Goal: Task Accomplishment & Management: Complete application form

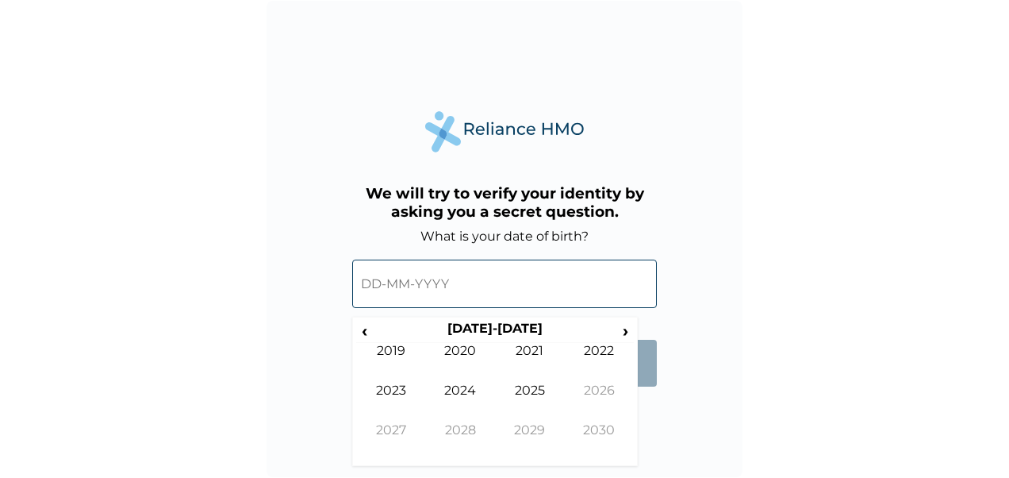
click at [376, 282] on input "text" at bounding box center [504, 283] width 305 height 48
click at [375, 282] on input "text" at bounding box center [504, 283] width 305 height 48
click at [450, 284] on input "text" at bounding box center [504, 283] width 305 height 48
click at [623, 328] on span "›" at bounding box center [625, 330] width 17 height 20
click at [365, 322] on span "‹" at bounding box center [364, 330] width 17 height 20
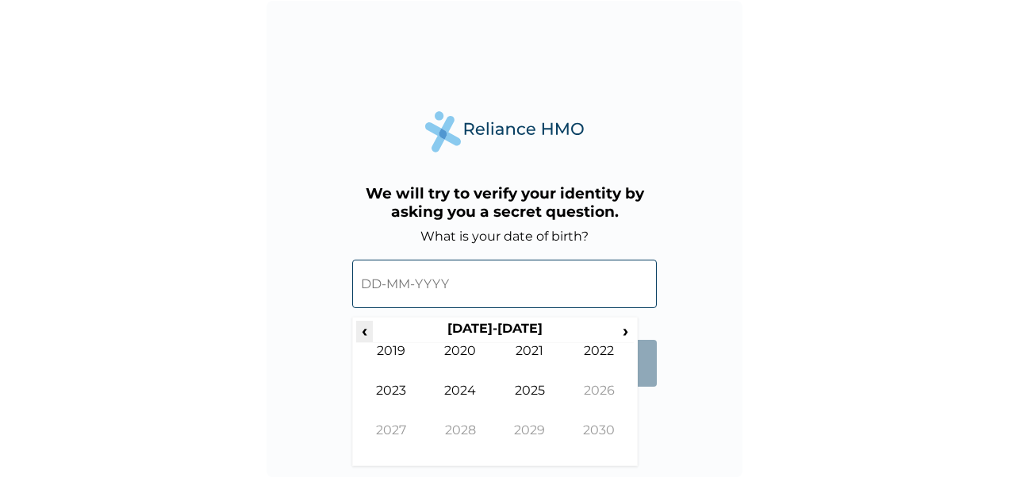
click at [365, 322] on span "‹" at bounding box center [364, 330] width 17 height 20
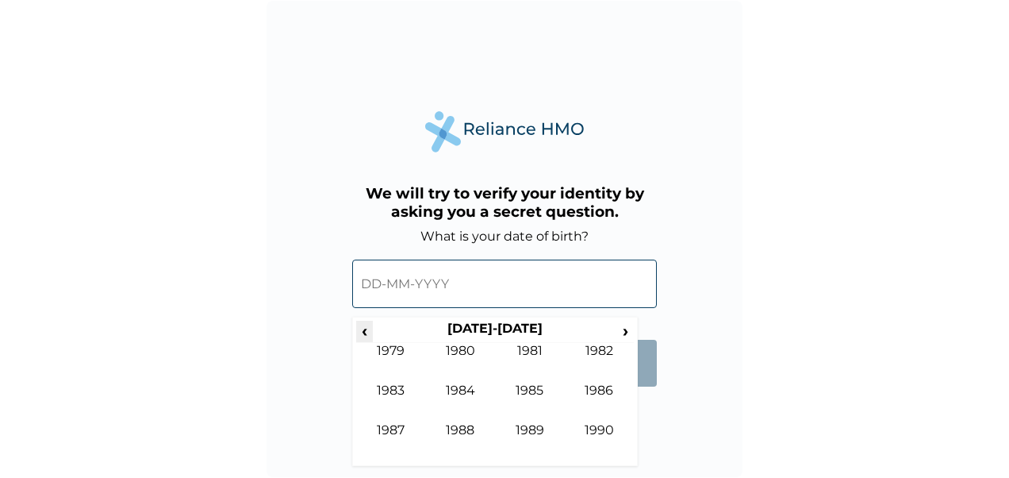
click at [365, 322] on span "‹" at bounding box center [364, 330] width 17 height 20
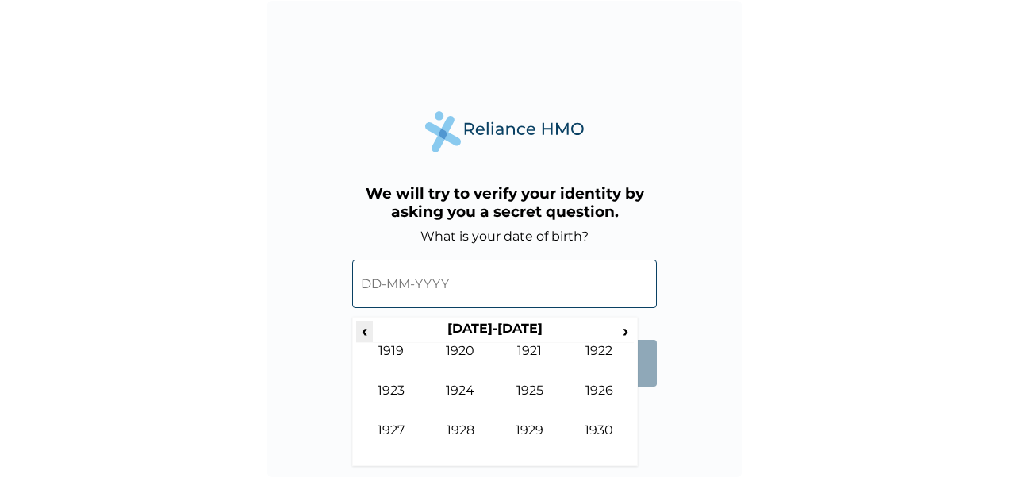
click at [365, 322] on span "‹" at bounding box center [364, 330] width 17 height 20
click at [620, 332] on span "›" at bounding box center [625, 330] width 17 height 20
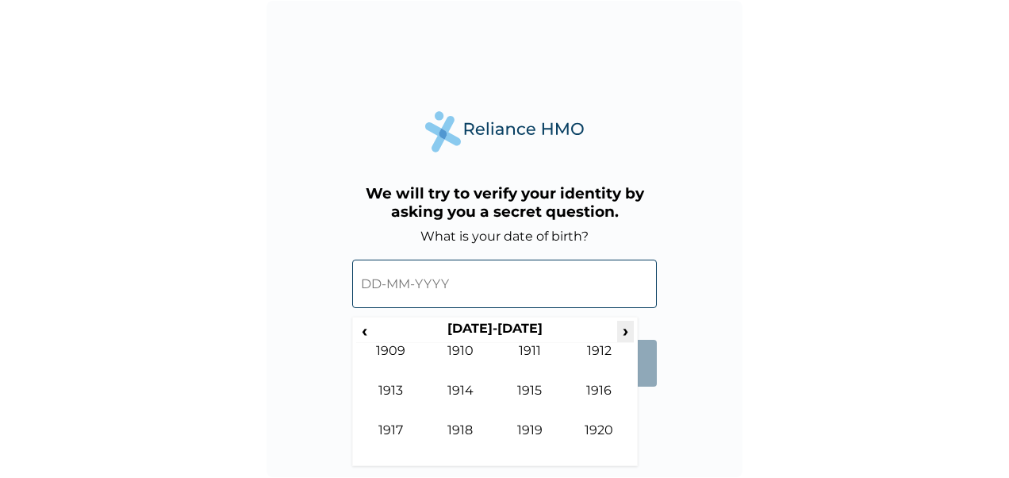
click at [620, 332] on span "›" at bounding box center [625, 330] width 17 height 20
click at [610, 328] on th "[DATE]-[DATE]" at bounding box center [495, 331] width 244 height 22
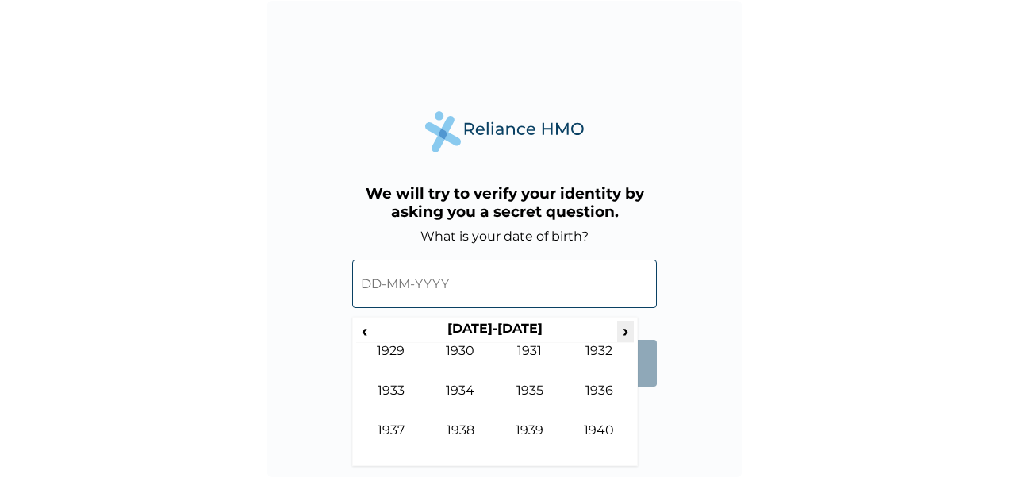
drag, startPoint x: 610, startPoint y: 328, endPoint x: 624, endPoint y: 331, distance: 14.5
click at [624, 331] on tr "‹ [DATE]-[DATE] ›" at bounding box center [495, 331] width 278 height 22
click at [624, 331] on span "›" at bounding box center [625, 330] width 17 height 20
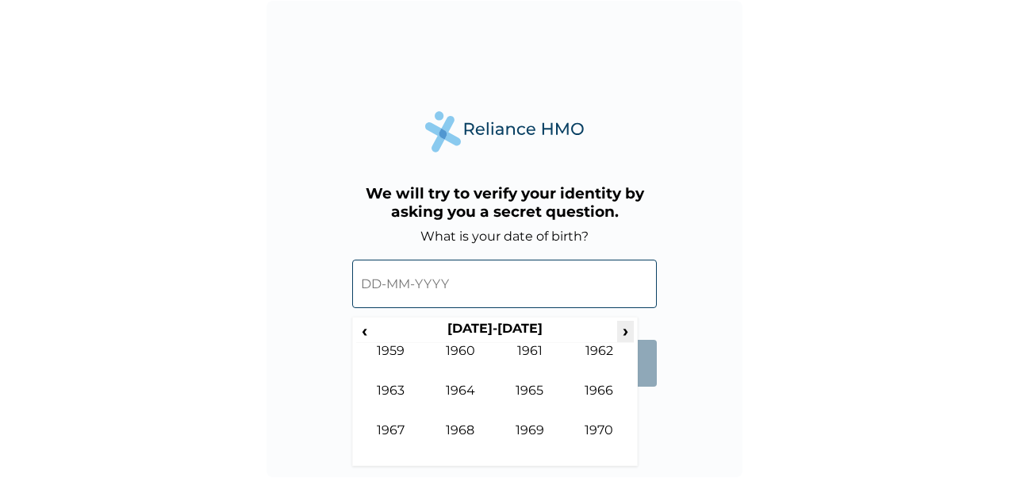
click at [624, 331] on span "›" at bounding box center [625, 330] width 17 height 20
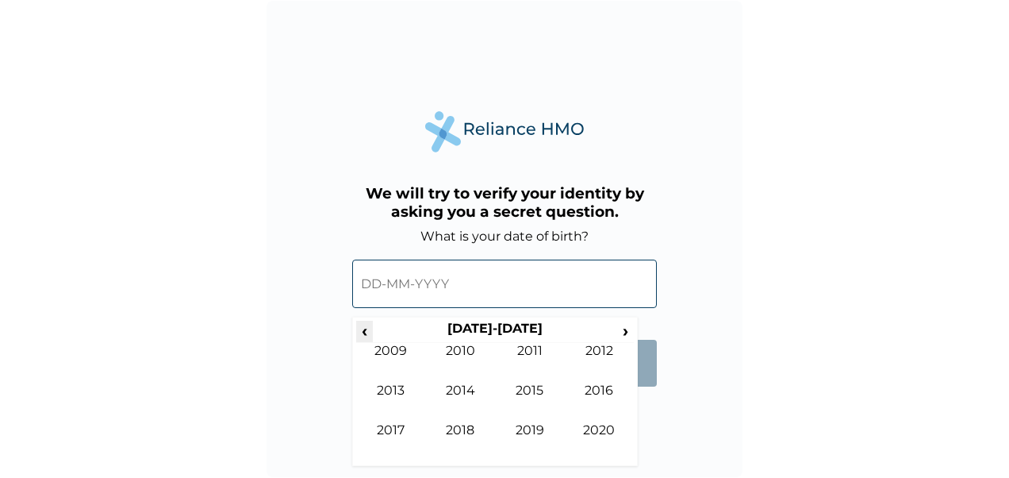
click at [368, 330] on span "‹" at bounding box center [364, 330] width 17 height 20
click at [593, 398] on td "1996" at bounding box center [600, 402] width 70 height 40
click at [390, 346] on td "Jan" at bounding box center [391, 363] width 70 height 40
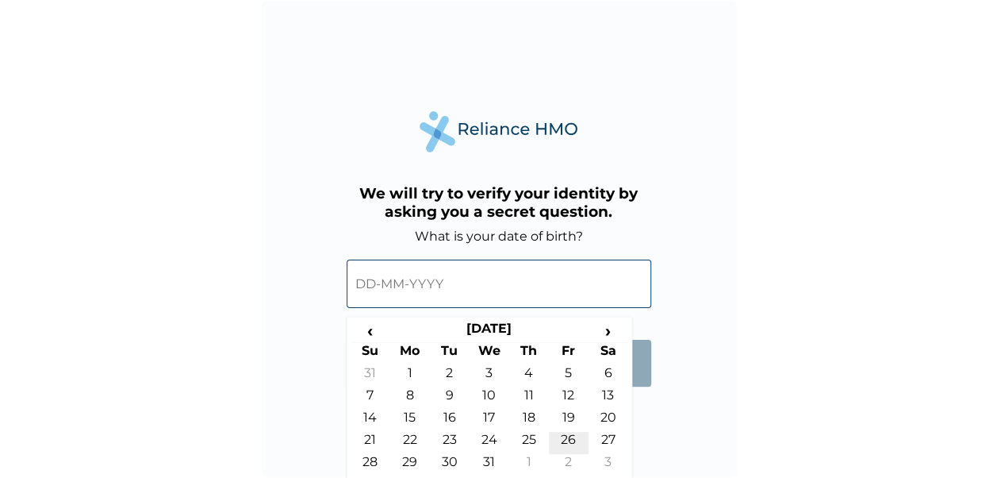
click at [565, 433] on td "26" at bounding box center [569, 443] width 40 height 22
type input "[DATE]"
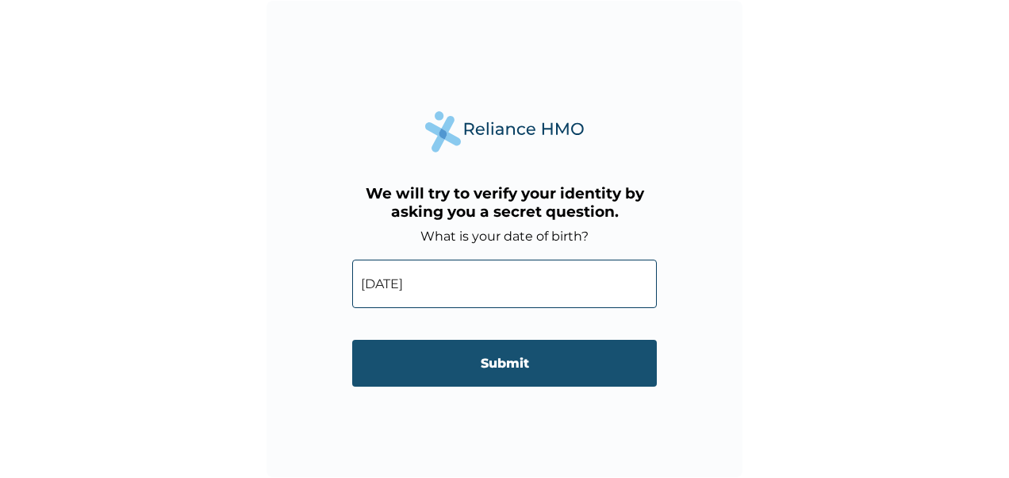
click at [510, 373] on input "Submit" at bounding box center [504, 363] width 305 height 47
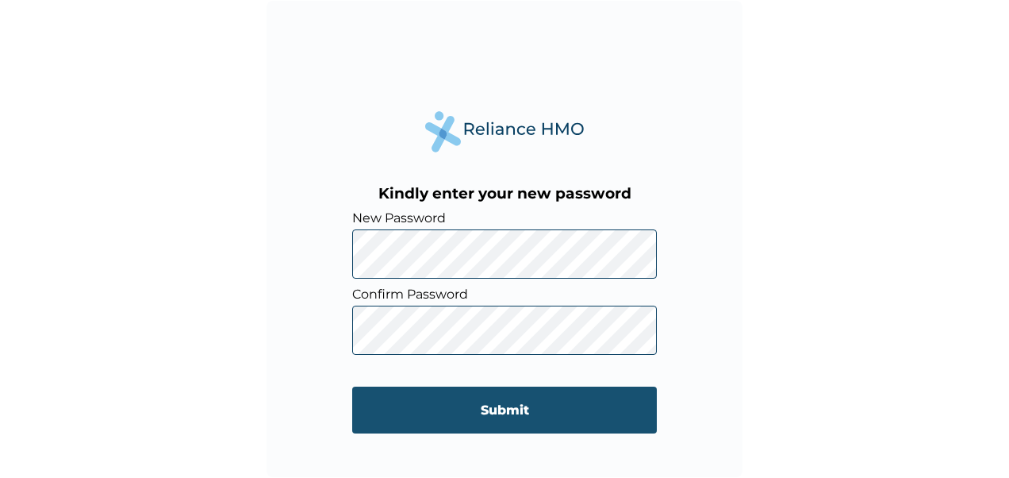
click at [453, 405] on input "Submit" at bounding box center [504, 409] width 305 height 47
